Goal: Task Accomplishment & Management: Manage account settings

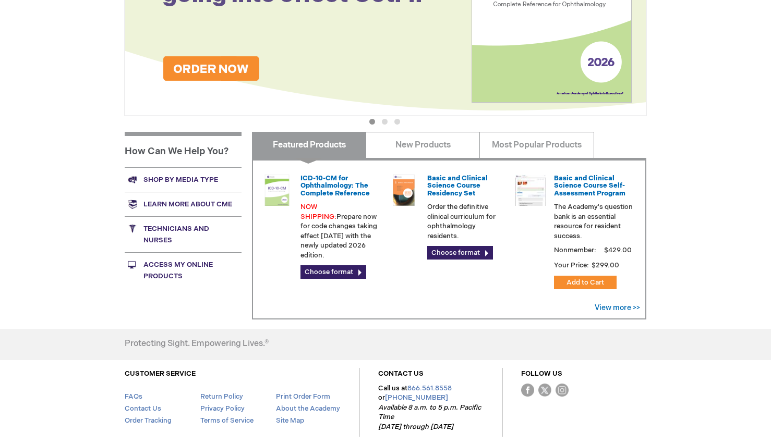
scroll to position [290, 0]
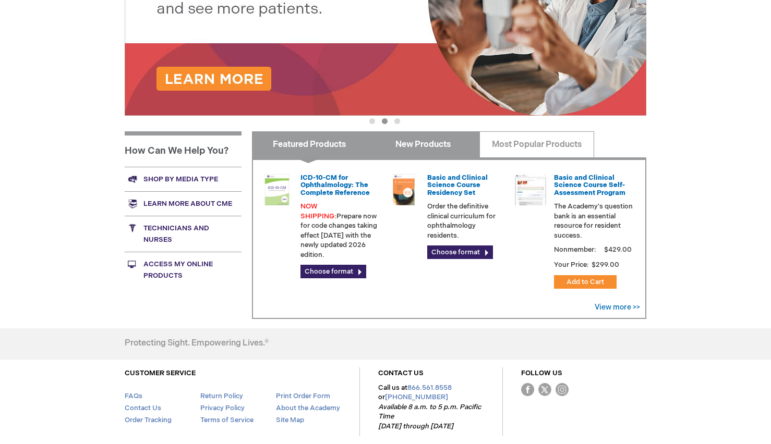
click at [419, 148] on link "New Products" at bounding box center [422, 144] width 114 height 26
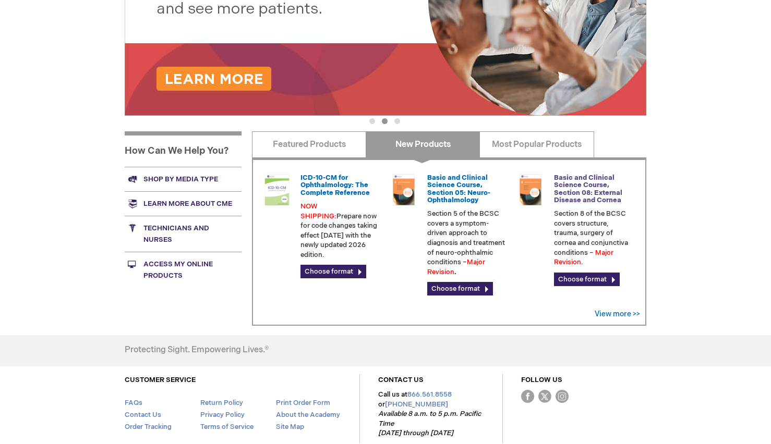
click at [580, 189] on link "Basic and Clinical Science Course, Section 08: External Disease and Cornea" at bounding box center [588, 189] width 68 height 31
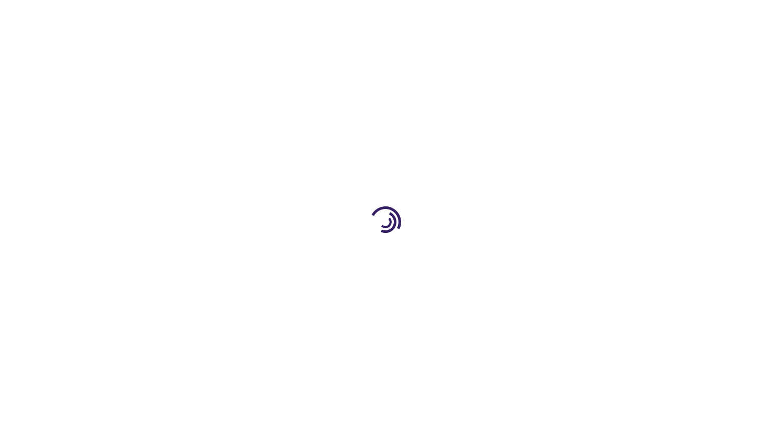
type input "0"
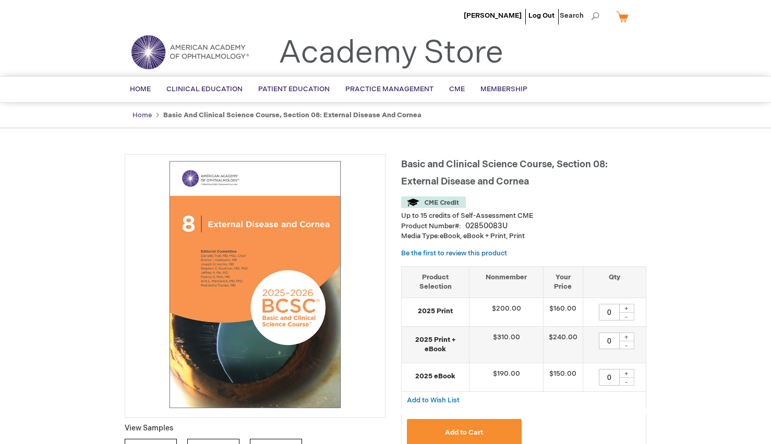
click at [141, 113] on link "Home" at bounding box center [141, 115] width 19 height 8
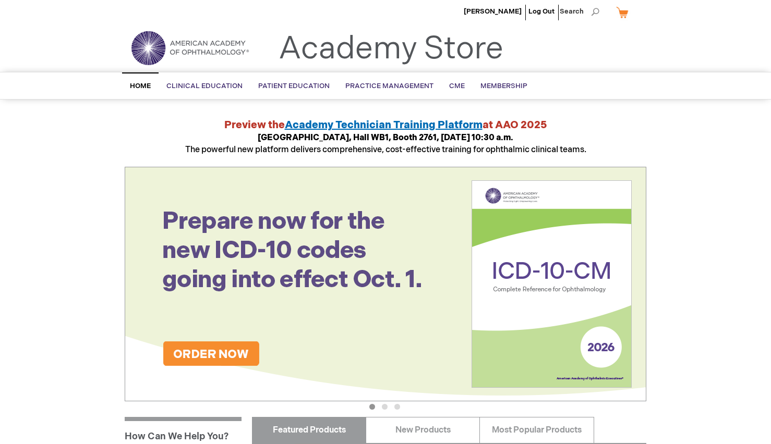
scroll to position [5, 0]
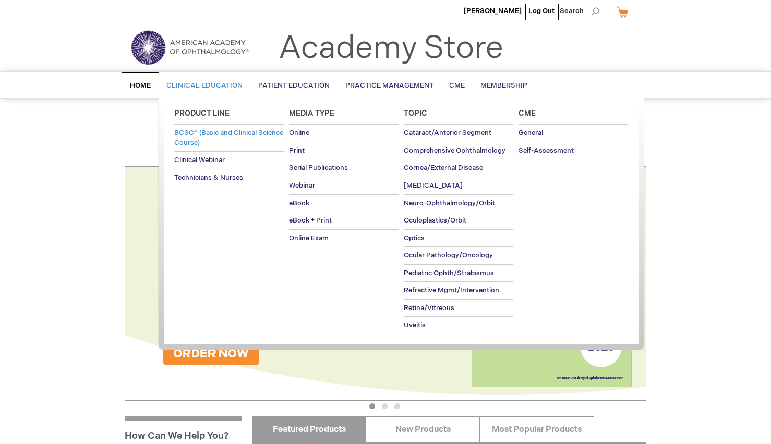
click at [203, 132] on span "BCSC® (Basic and Clinical Science Course)" at bounding box center [228, 138] width 109 height 18
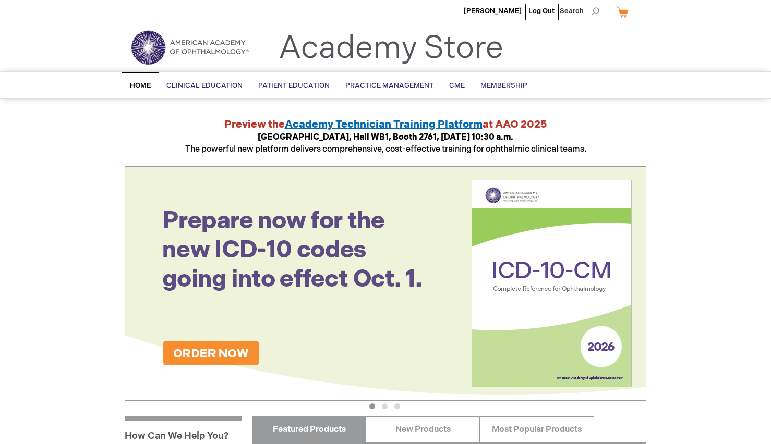
scroll to position [12, 0]
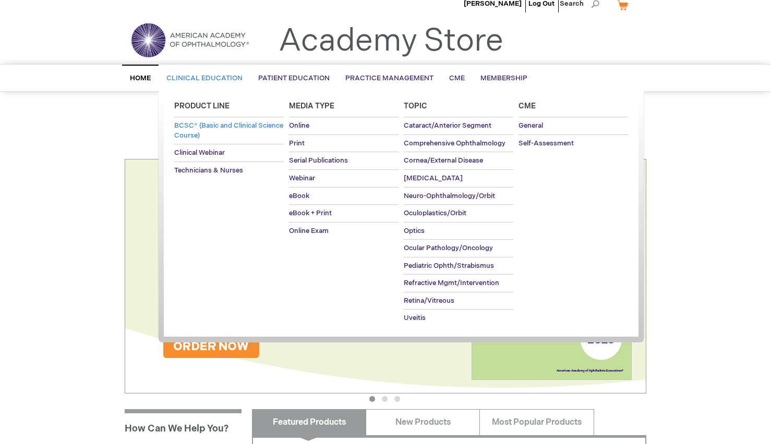
click at [213, 132] on span "BCSC® (Basic and Clinical Science Course)" at bounding box center [228, 130] width 109 height 18
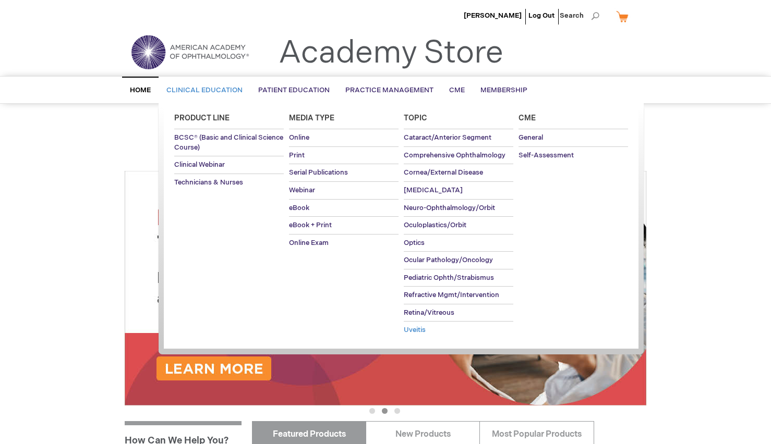
click at [419, 326] on span "Uveitis" at bounding box center [415, 330] width 22 height 8
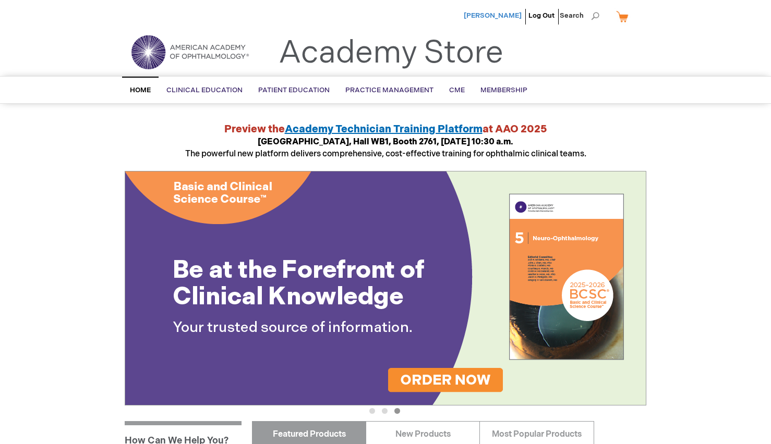
click at [497, 15] on span "[PERSON_NAME]" at bounding box center [493, 15] width 58 height 8
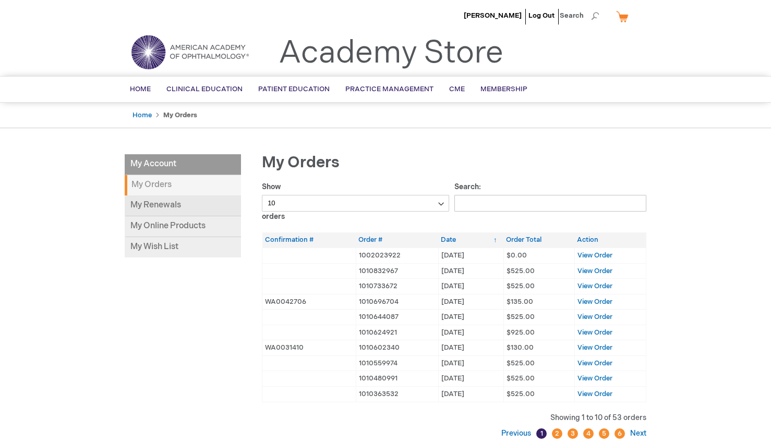
click at [157, 205] on link "My Renewals" at bounding box center [183, 206] width 116 height 21
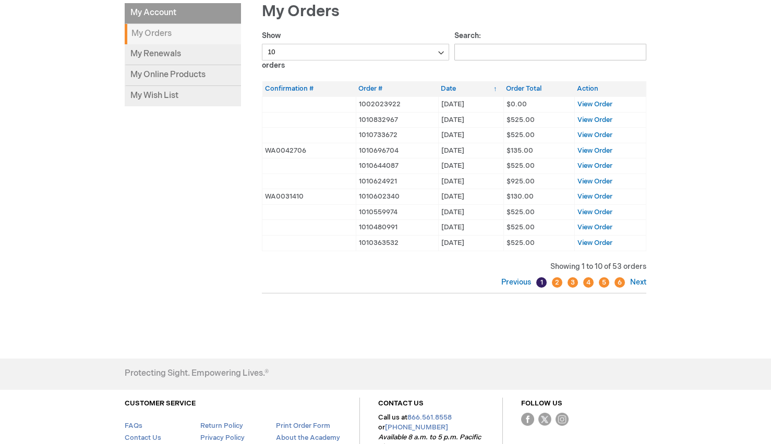
scroll to position [152, 0]
click at [638, 277] on link "Next" at bounding box center [636, 281] width 19 height 9
click at [516, 277] on link "Previous" at bounding box center [517, 281] width 32 height 9
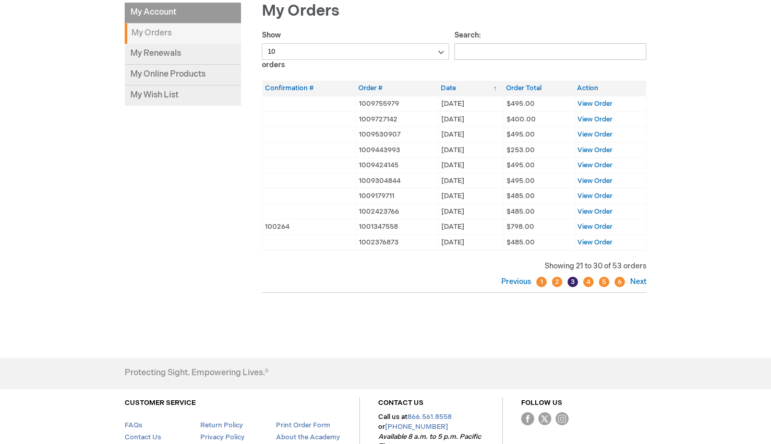
click at [516, 277] on link "Previous" at bounding box center [517, 281] width 32 height 9
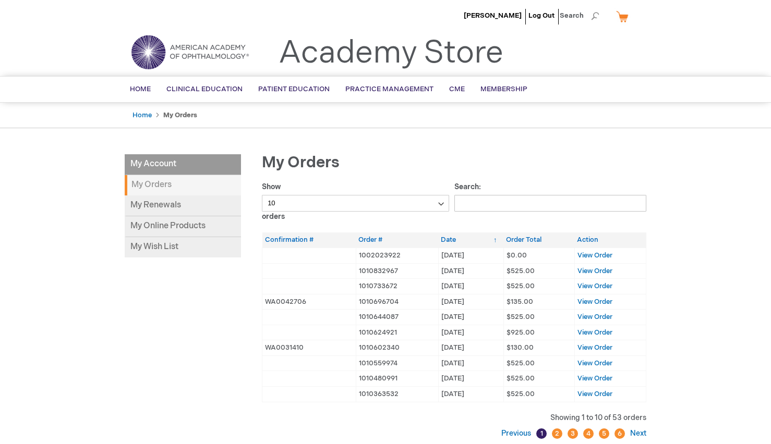
scroll to position [0, 0]
click at [501, 88] on span "Membership" at bounding box center [503, 89] width 47 height 8
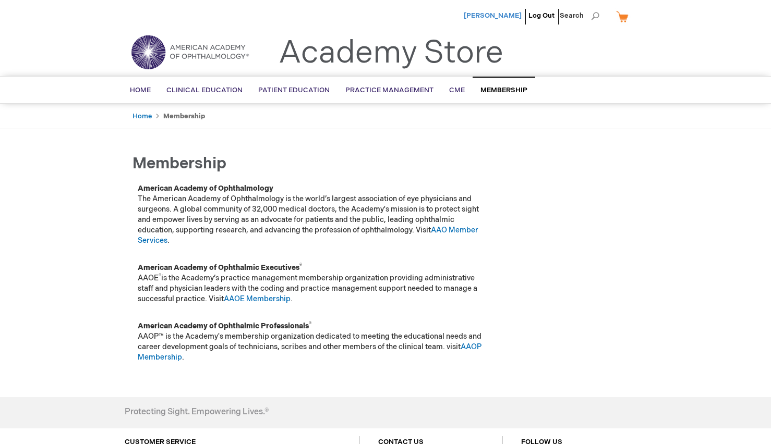
click at [497, 15] on span "[PERSON_NAME]" at bounding box center [493, 15] width 58 height 8
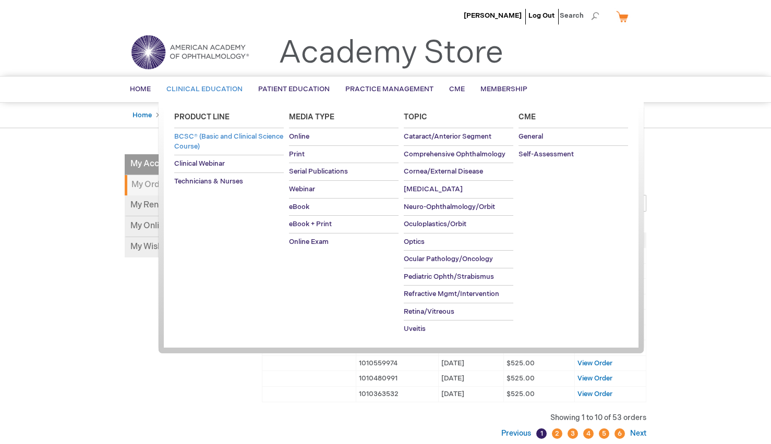
click at [181, 138] on span "BCSC® (Basic and Clinical Science Course)" at bounding box center [228, 141] width 109 height 18
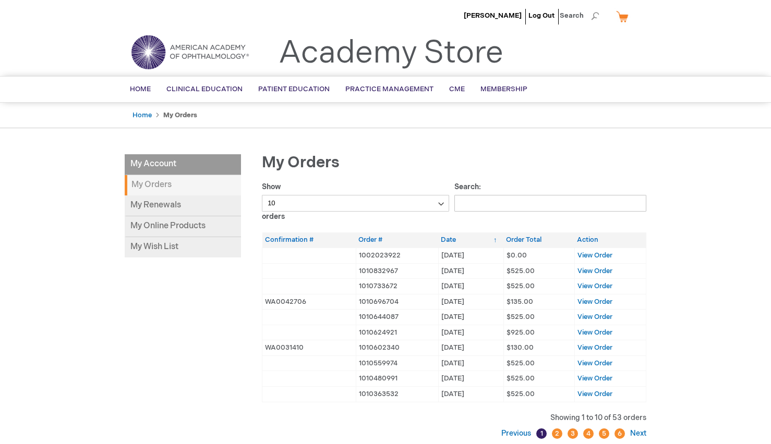
click at [622, 16] on link "My Cart" at bounding box center [626, 16] width 25 height 18
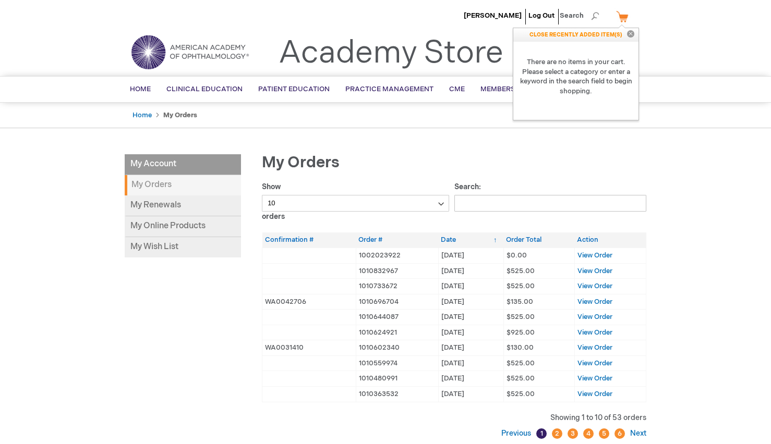
click at [680, 36] on header "[PERSON_NAME] Log Out Search My Cart CLOSE RECENTLY ADDED ITEM(S) Close There a…" at bounding box center [385, 38] width 771 height 76
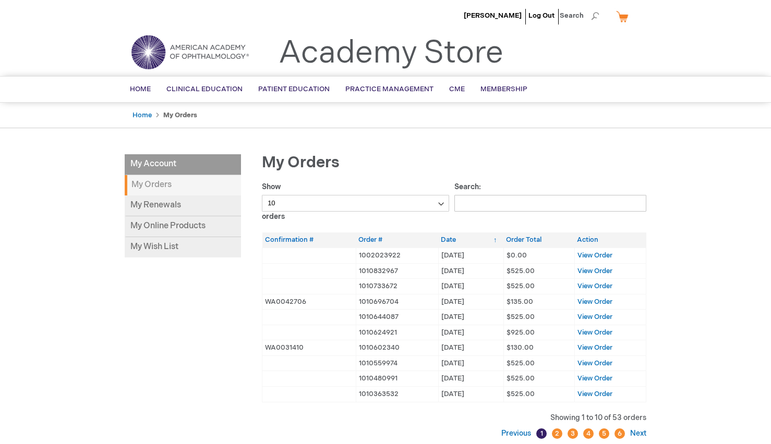
click at [540, 118] on ul "Home My Orders" at bounding box center [385, 116] width 521 height 26
click at [143, 90] on span "Home" at bounding box center [140, 89] width 21 height 8
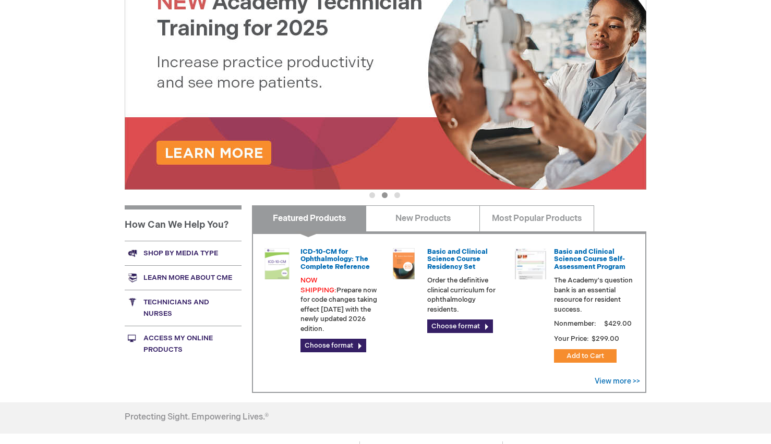
scroll to position [216, 0]
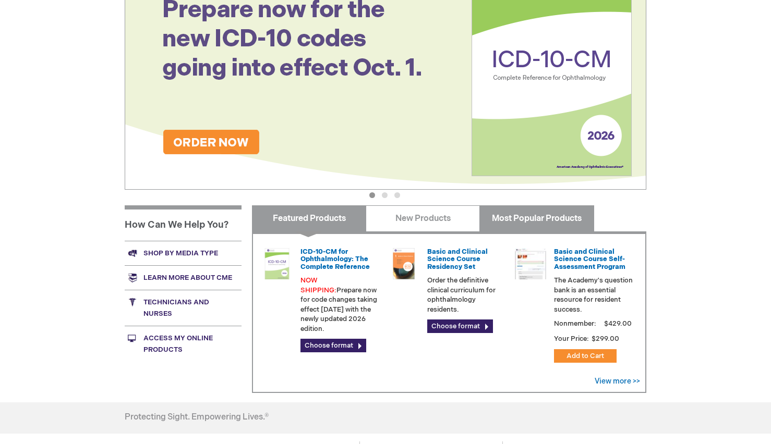
click at [545, 217] on link "Most Popular Products" at bounding box center [536, 218] width 114 height 26
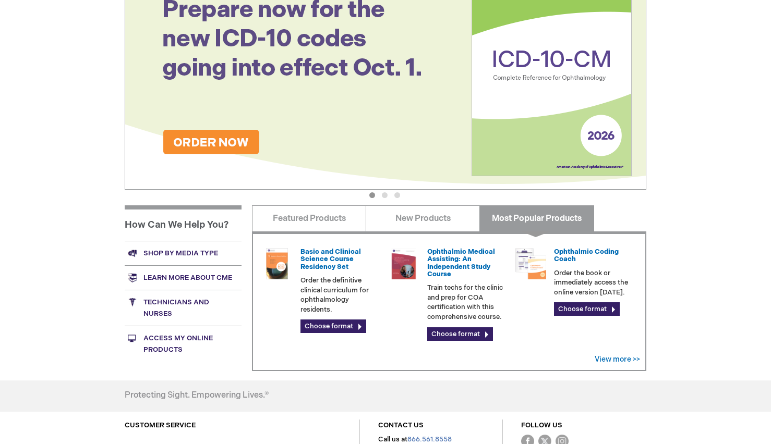
click at [161, 250] on link "Shop by media type" at bounding box center [183, 253] width 117 height 25
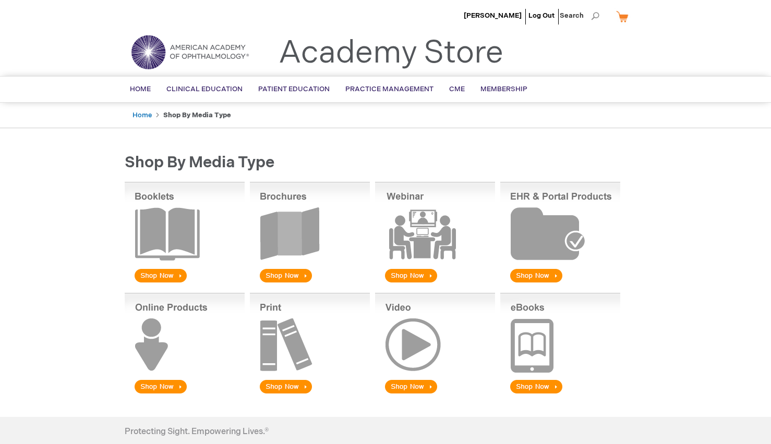
click at [533, 340] on img at bounding box center [560, 344] width 120 height 103
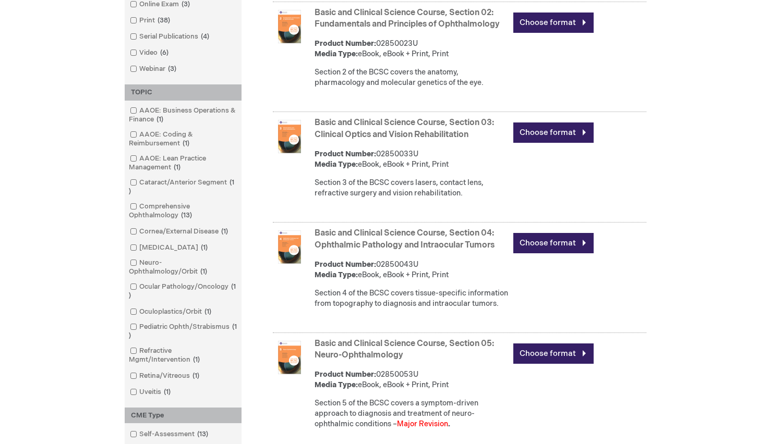
scroll to position [523, 0]
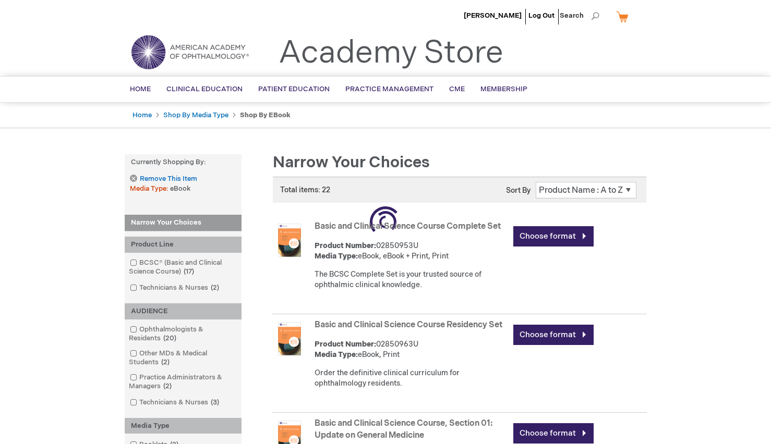
scroll to position [905, 0]
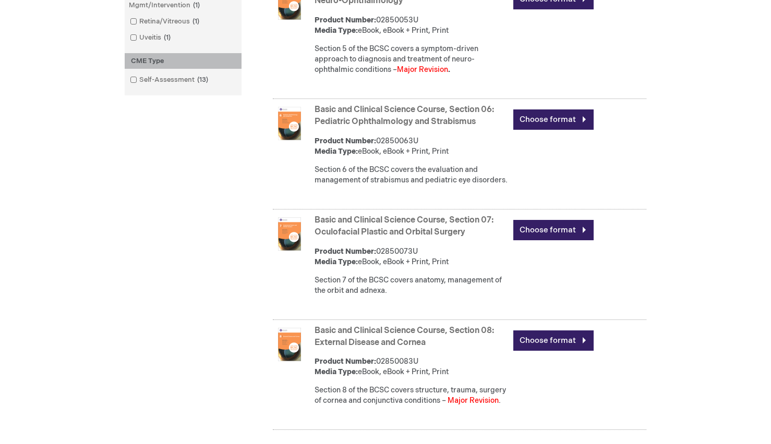
scroll to position [897, 0]
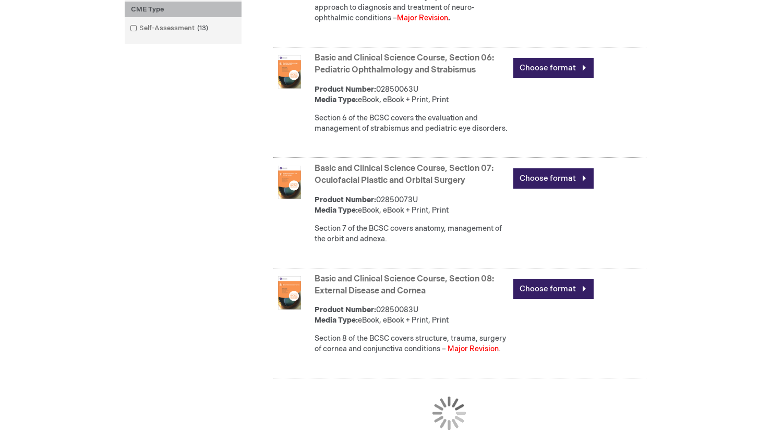
scroll to position [954, 0]
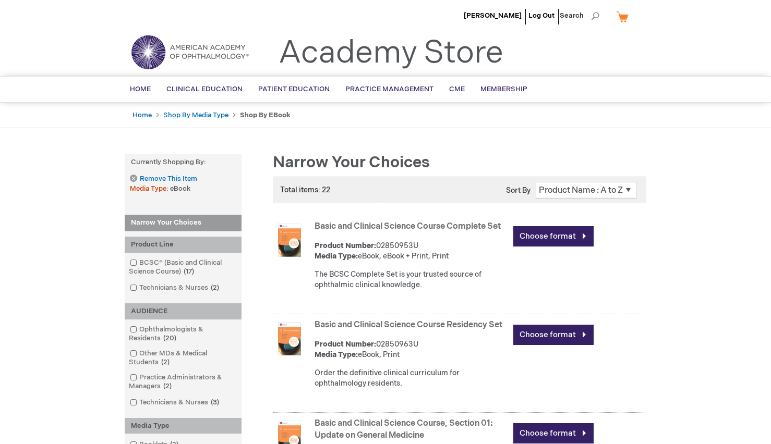
scroll to position [964, 0]
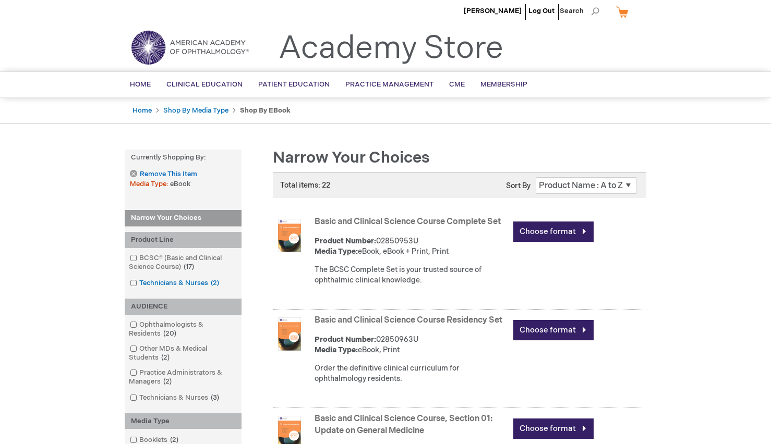
scroll to position [5, 0]
click at [161, 256] on link "BCSC® (Basic and Clinical Science Course) 17 items" at bounding box center [183, 262] width 112 height 19
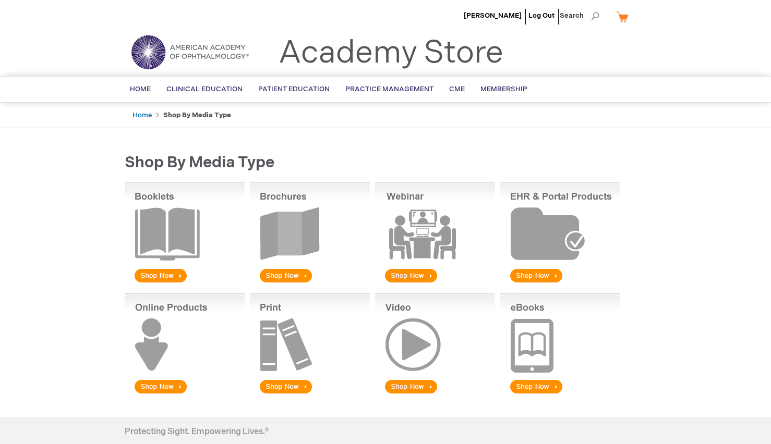
click at [543, 333] on img at bounding box center [560, 344] width 120 height 103
click at [532, 350] on img at bounding box center [560, 344] width 120 height 103
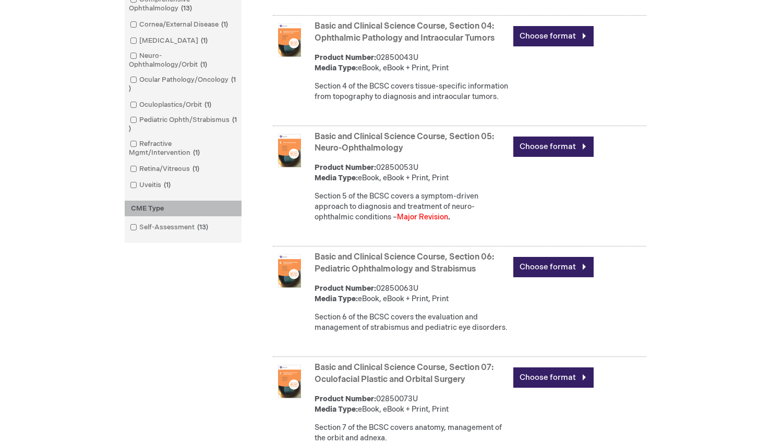
scroll to position [871, 0]
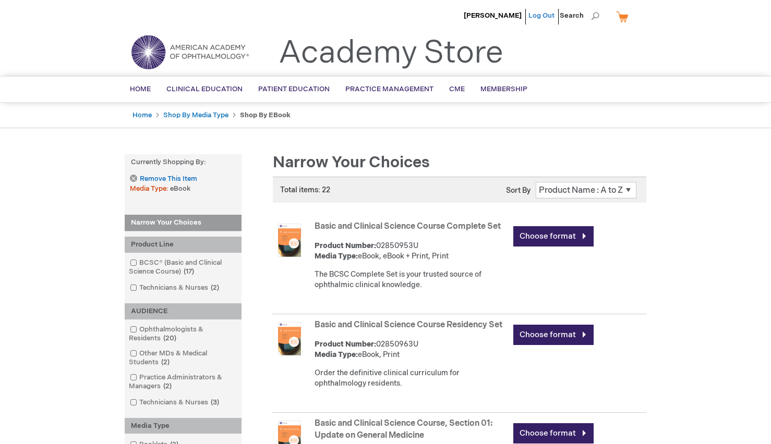
click at [542, 16] on link "Log Out" at bounding box center [541, 15] width 26 height 8
